Goal: Task Accomplishment & Management: Complete application form

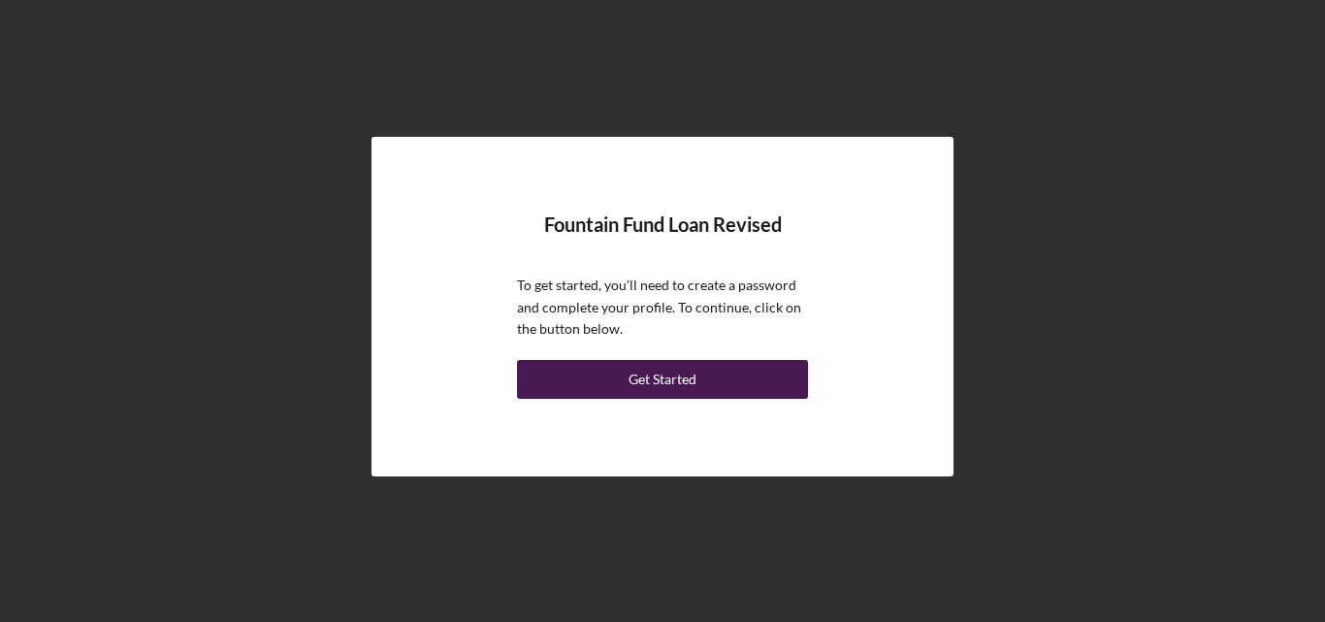
click at [743, 367] on button "Get Started" at bounding box center [662, 379] width 291 height 39
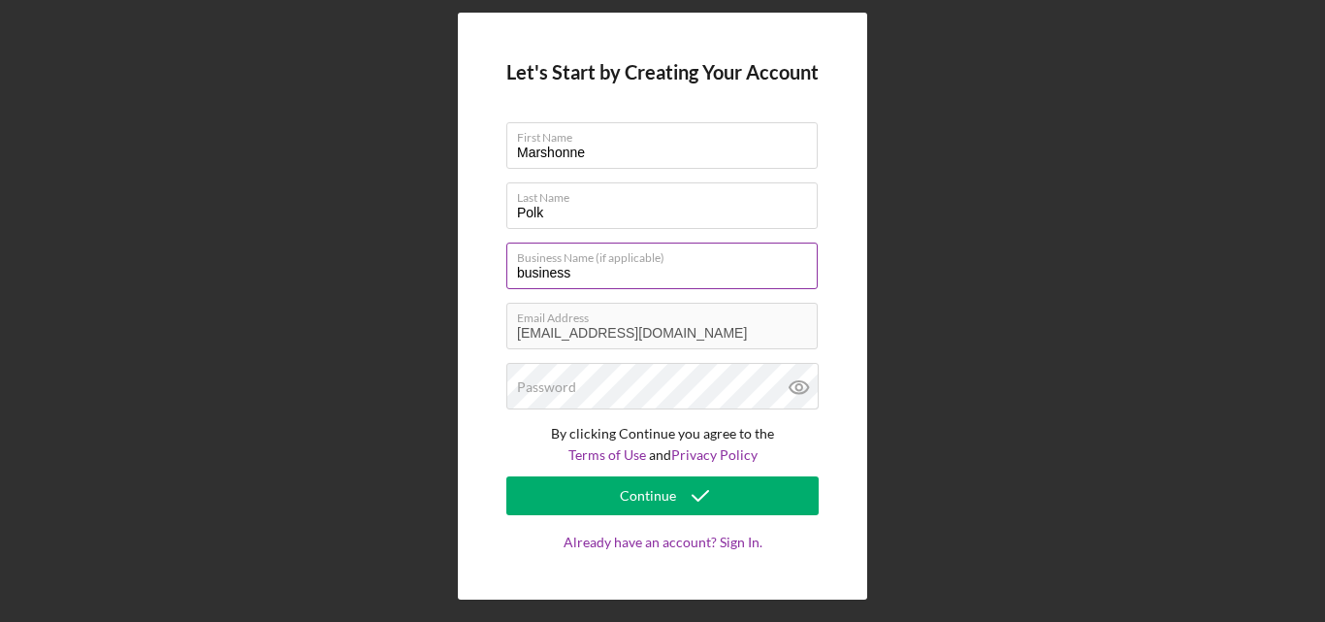
click at [676, 263] on label "Business Name (if applicable)" at bounding box center [667, 253] width 301 height 21
click at [676, 263] on input "business" at bounding box center [661, 265] width 311 height 47
click at [676, 263] on label "Business Name (if applicable)" at bounding box center [667, 253] width 301 height 21
click at [676, 263] on input "business" at bounding box center [661, 265] width 311 height 47
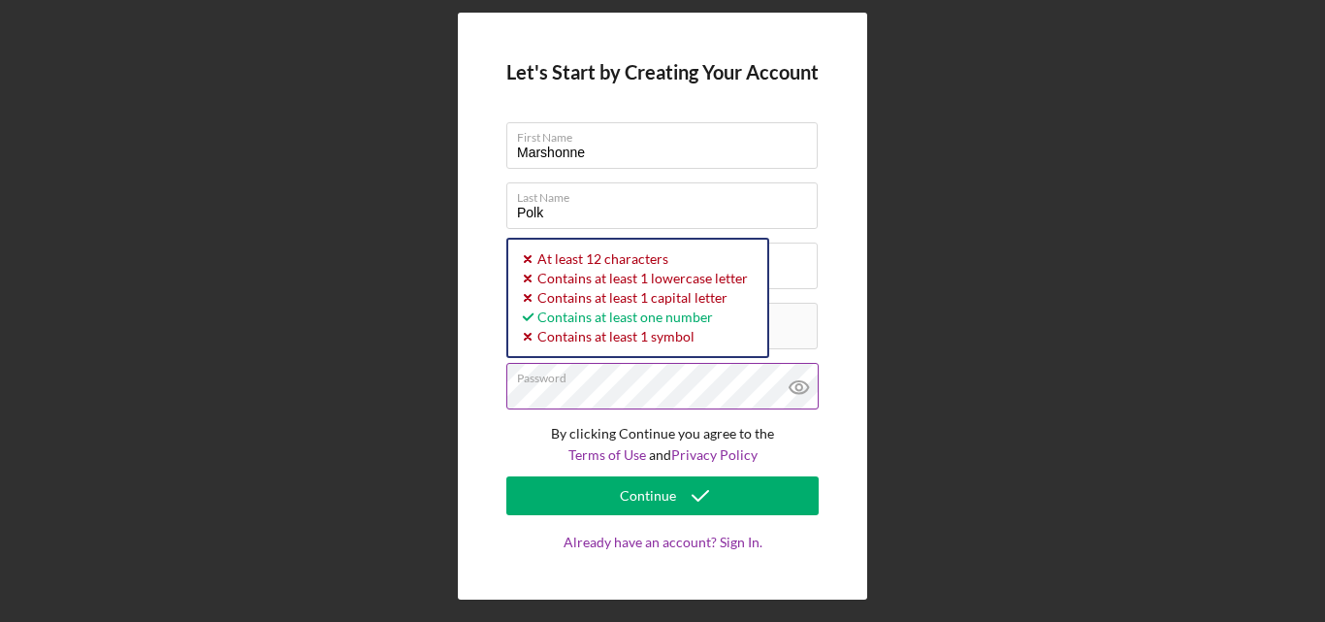
click at [796, 391] on icon at bounding box center [799, 387] width 48 height 48
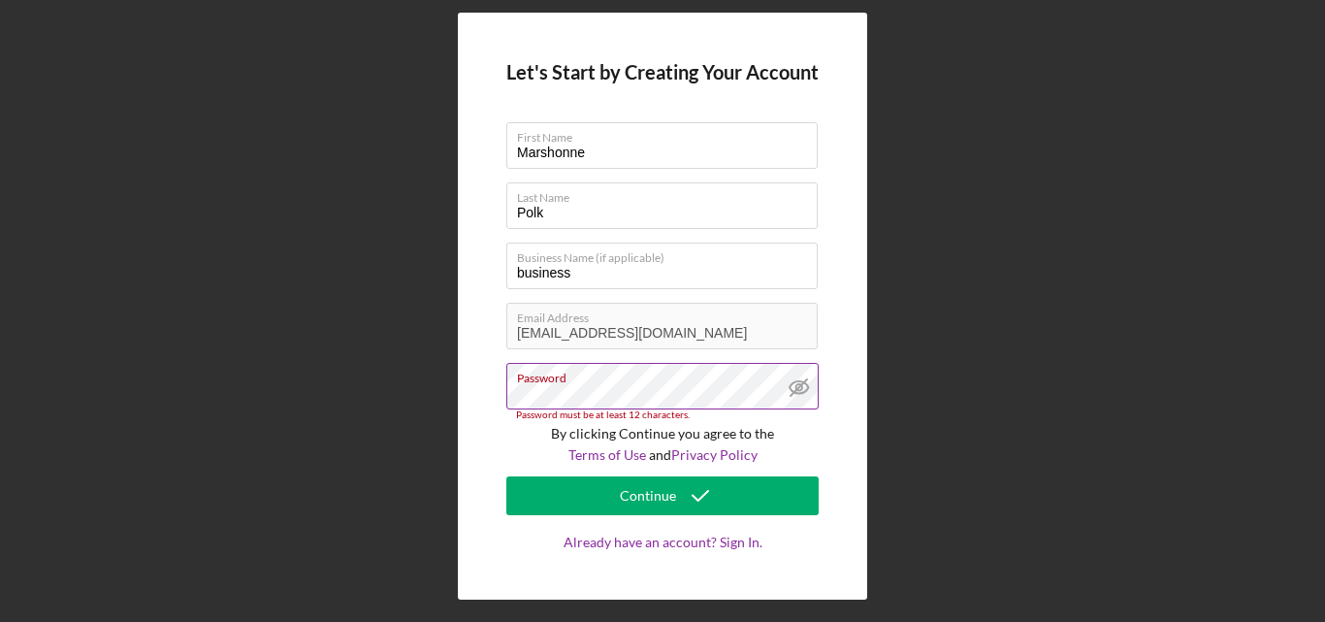
click at [796, 391] on line at bounding box center [798, 387] width 16 height 16
click at [796, 391] on icon at bounding box center [799, 387] width 48 height 48
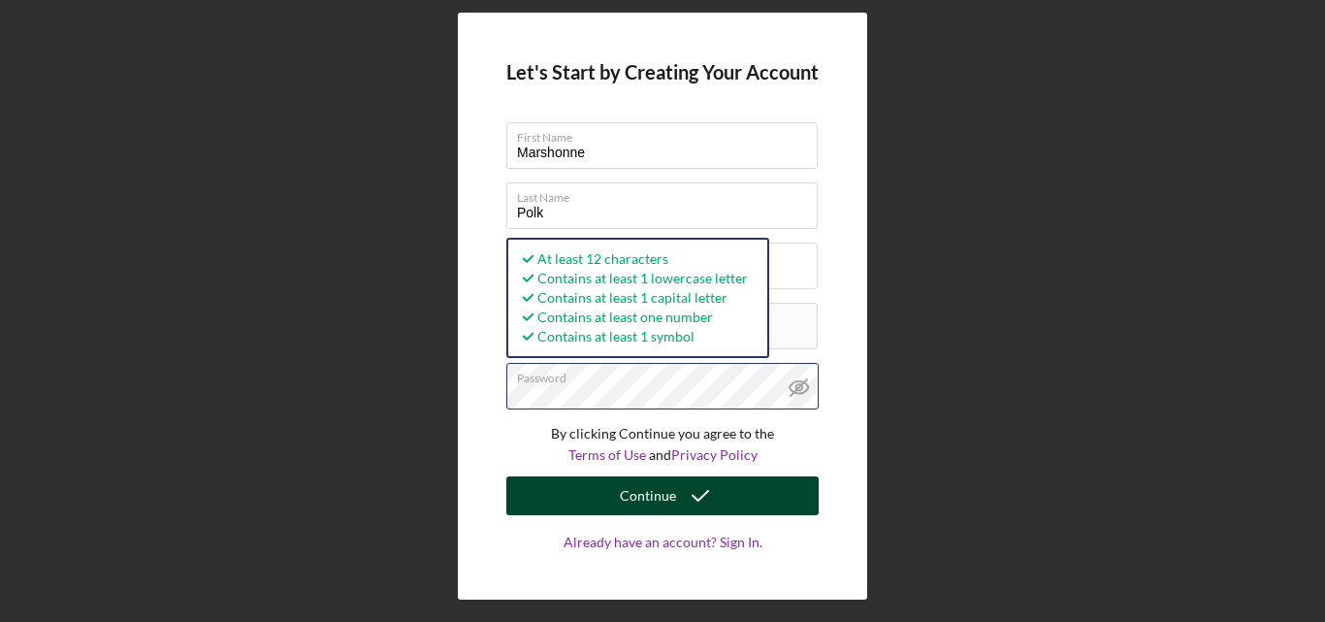
click at [506, 476] on button "Continue" at bounding box center [662, 495] width 312 height 39
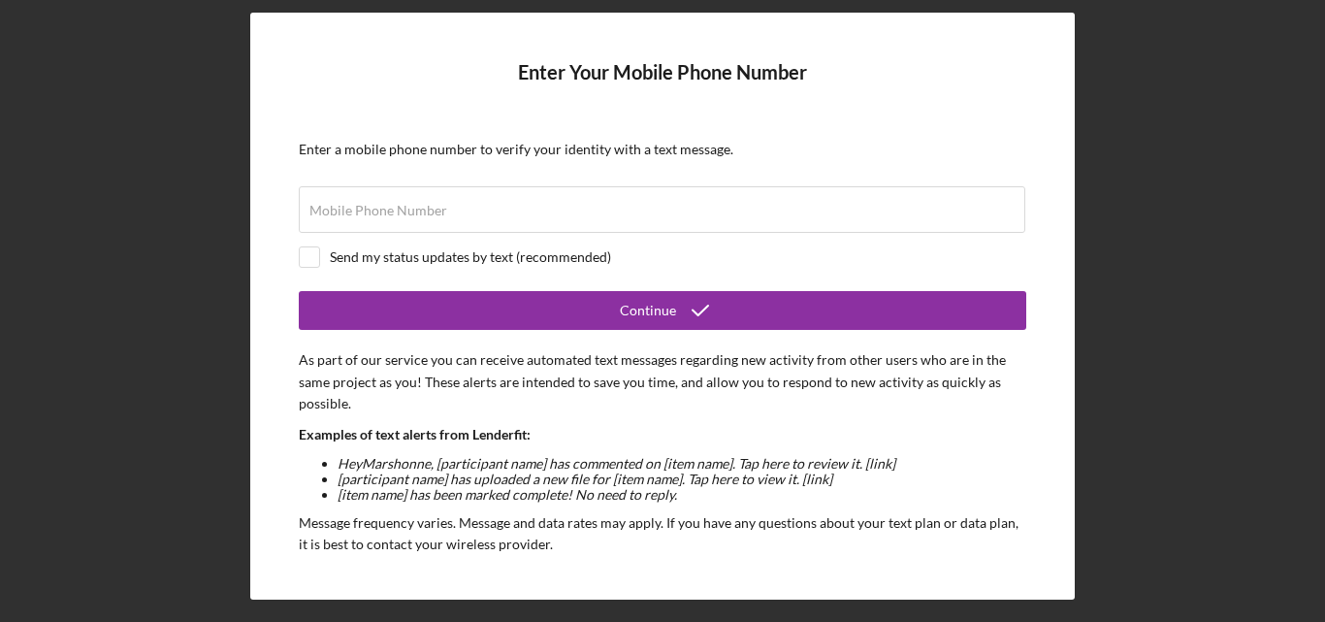
click at [724, 501] on li "[item name] has been marked complete! No need to reply." at bounding box center [682, 495] width 689 height 16
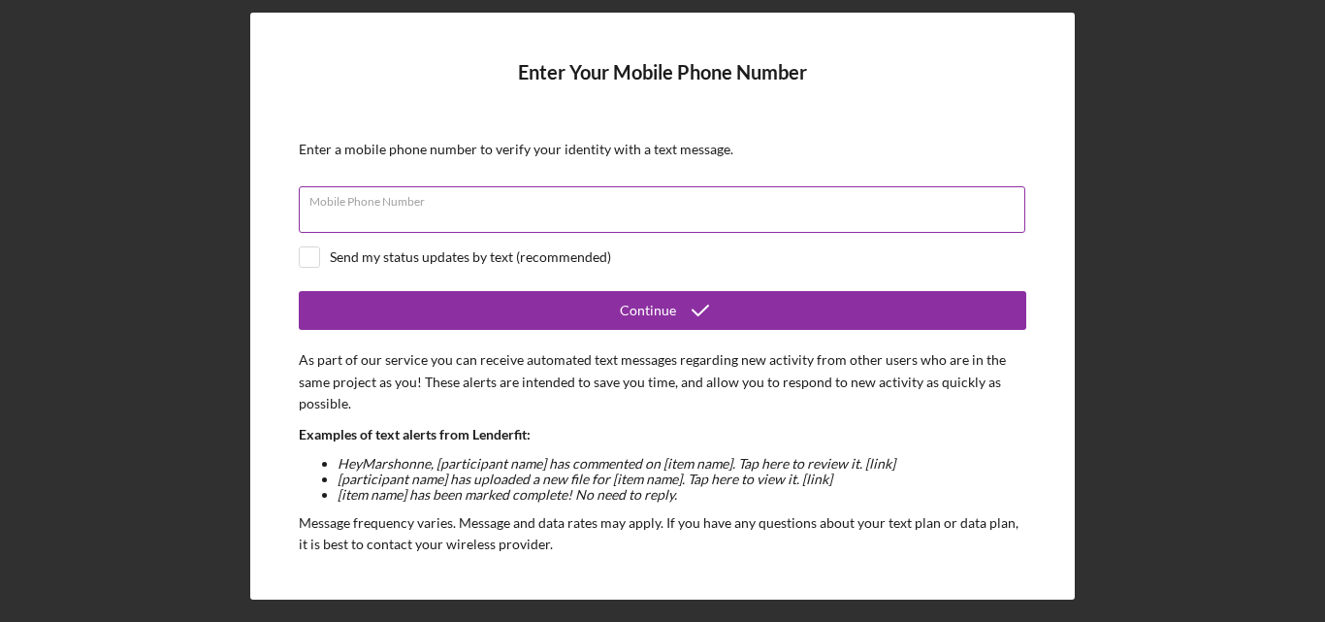
click at [853, 222] on input "Mobile Phone Number" at bounding box center [662, 209] width 726 height 47
click at [404, 209] on input "(121) 534-9016" at bounding box center [662, 209] width 726 height 47
type input "(1##) ###-####"
type input "[PHONE_NUMBER]"
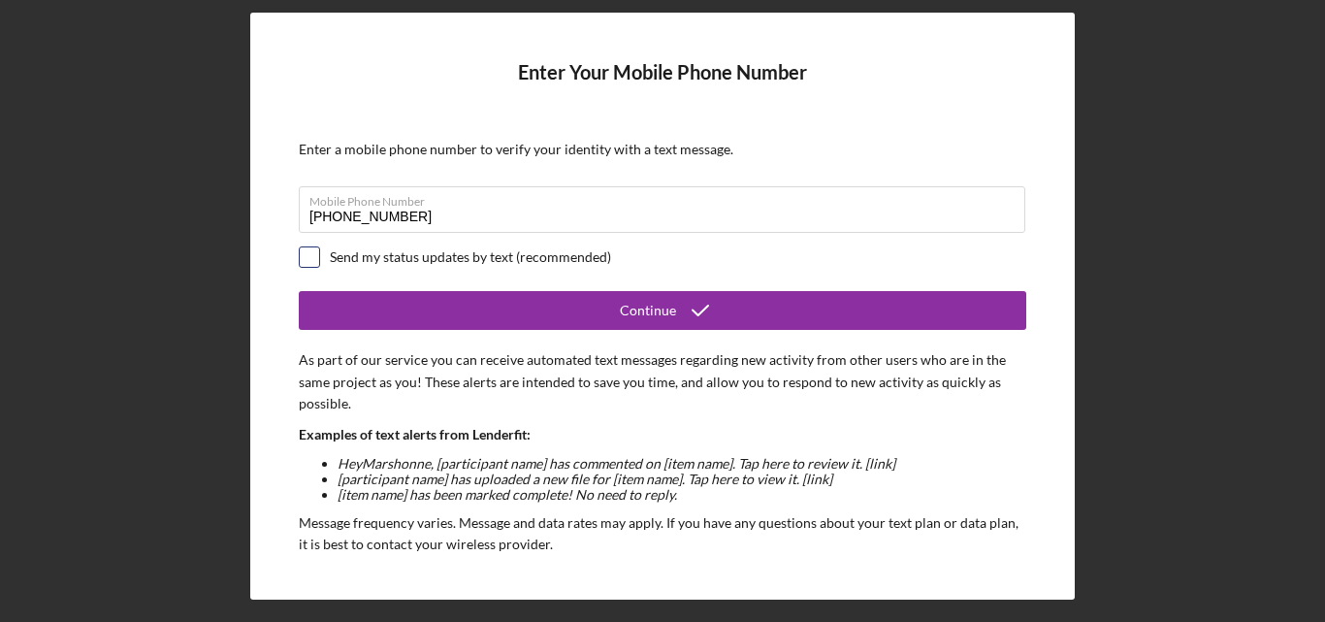
click at [318, 251] on input "checkbox" at bounding box center [309, 256] width 19 height 19
checkbox input "true"
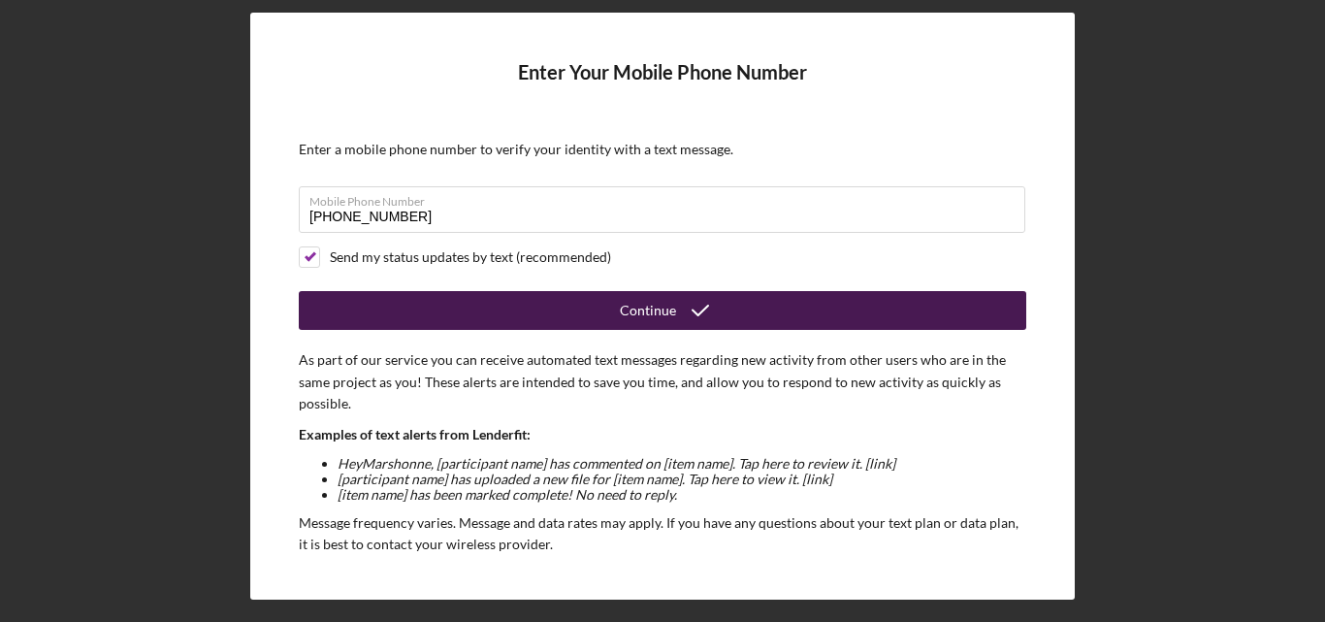
click at [562, 322] on button "Continue" at bounding box center [662, 310] width 727 height 39
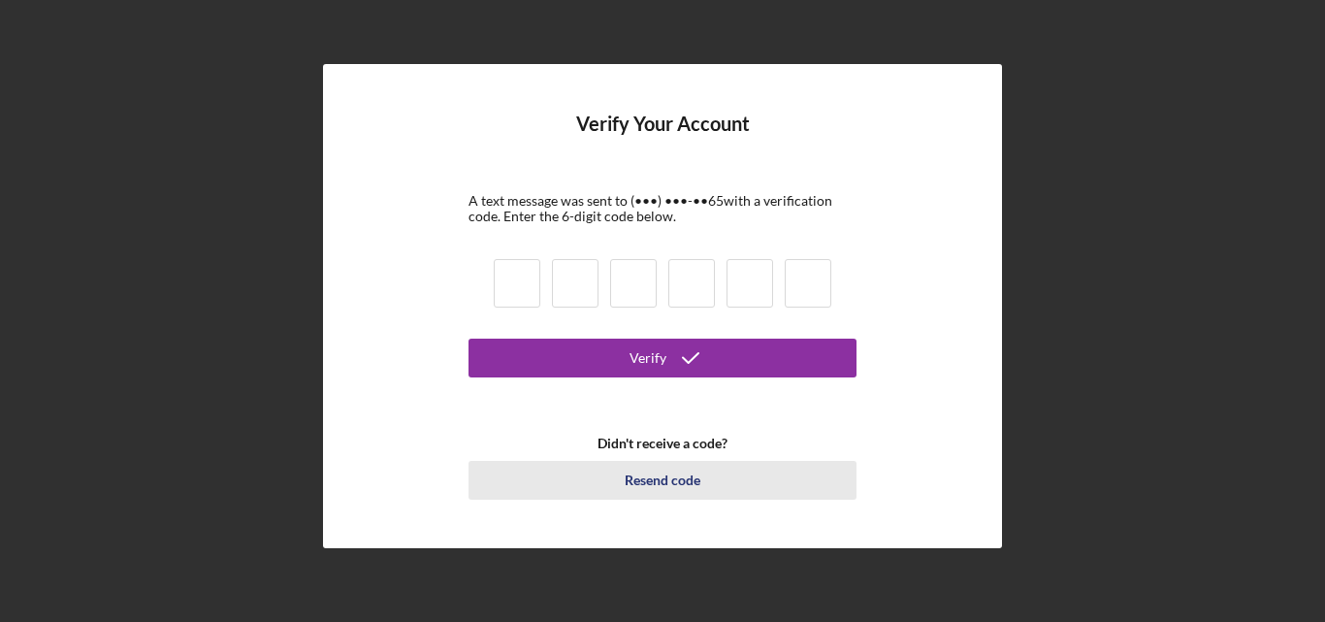
click at [657, 483] on div "Resend code" at bounding box center [663, 480] width 76 height 39
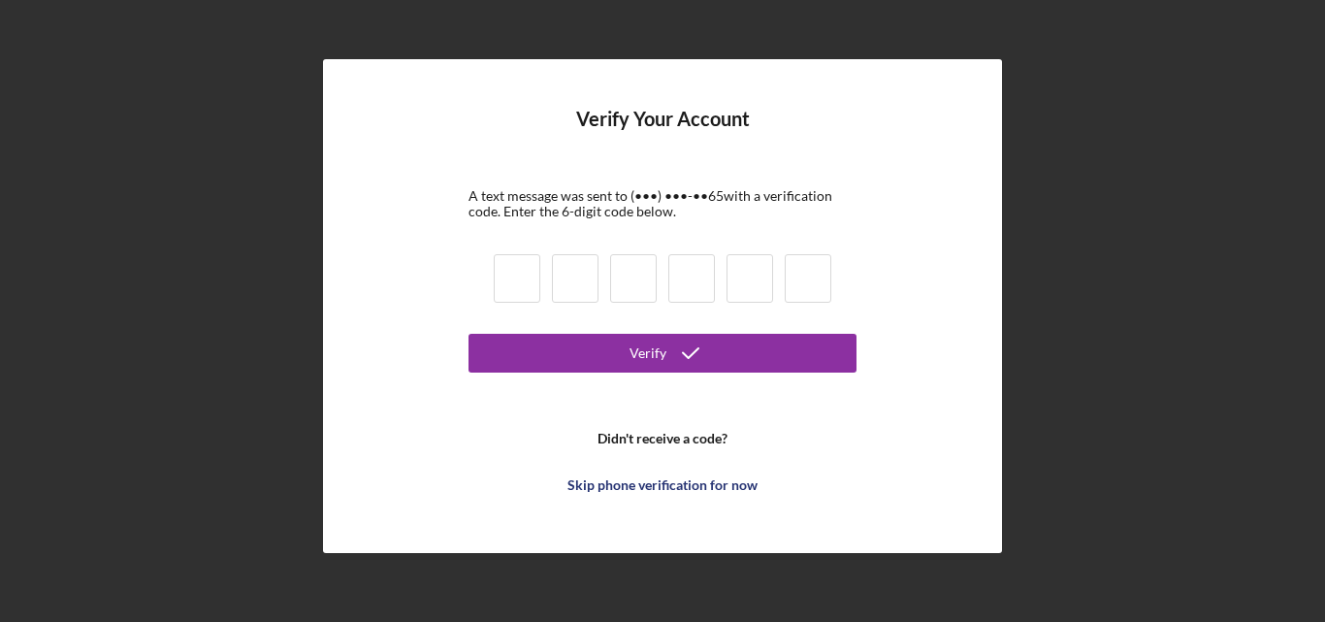
click at [657, 483] on div "Skip phone verification for now" at bounding box center [662, 485] width 190 height 39
